Goal: Task Accomplishment & Management: Manage account settings

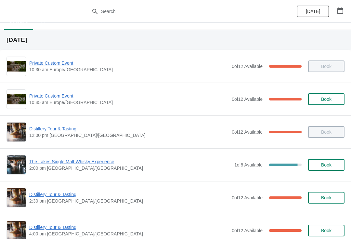
scroll to position [11, 0]
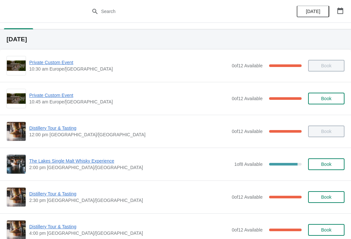
click at [67, 196] on span "Distillery Tour & Tasting" at bounding box center [128, 193] width 199 height 6
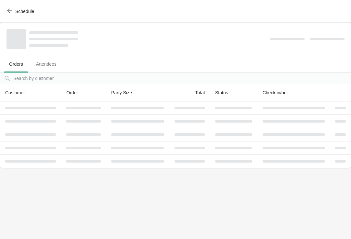
scroll to position [0, 0]
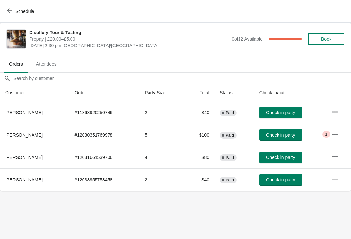
click at [328, 137] on span "Critical 1" at bounding box center [325, 134] width 7 height 6
click at [334, 133] on icon "button" at bounding box center [335, 134] width 6 height 6
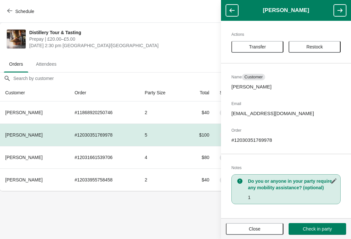
click at [261, 229] on span "Close" at bounding box center [255, 228] width 46 height 5
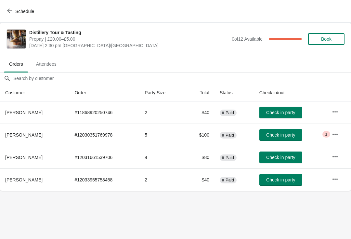
click at [8, 6] on button "Schedule" at bounding box center [21, 12] width 36 height 12
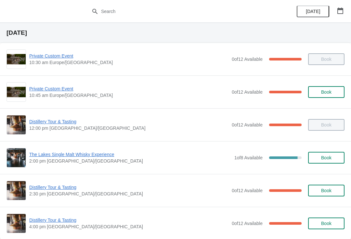
scroll to position [89, 0]
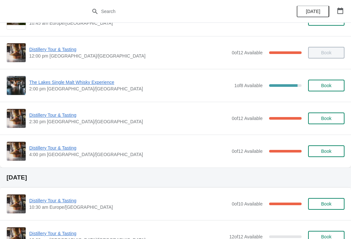
click at [72, 149] on span "Distillery Tour & Tasting" at bounding box center [128, 147] width 199 height 6
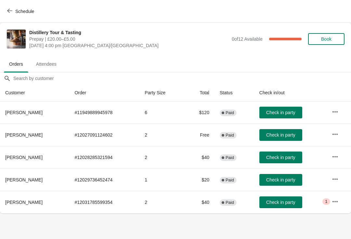
click at [336, 200] on icon "button" at bounding box center [335, 201] width 6 height 6
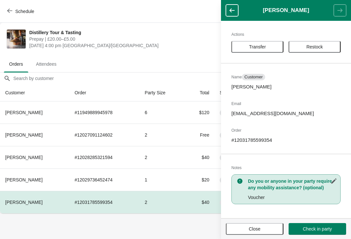
click at [262, 233] on button "Close" at bounding box center [254, 229] width 57 height 12
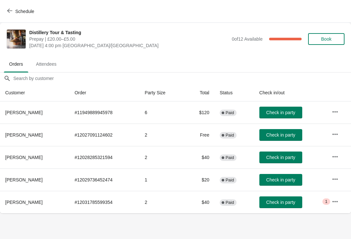
click at [45, 66] on span "Attendees" at bounding box center [46, 64] width 31 height 12
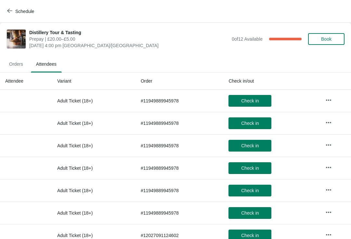
scroll to position [0, 0]
click at [12, 13] on icon "button" at bounding box center [9, 10] width 5 height 5
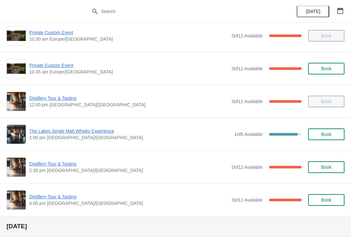
scroll to position [46, 0]
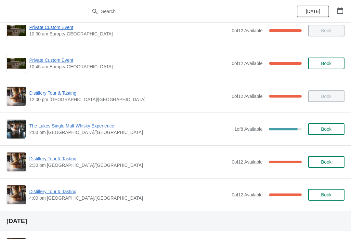
click at [63, 161] on span "Distillery Tour & Tasting" at bounding box center [128, 158] width 199 height 6
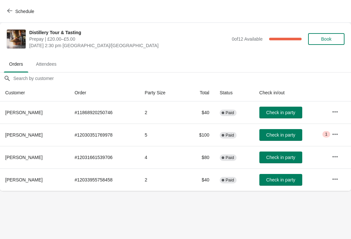
scroll to position [0, 0]
click at [50, 64] on span "Attendees" at bounding box center [46, 64] width 31 height 12
